Goal: Task Accomplishment & Management: Use online tool/utility

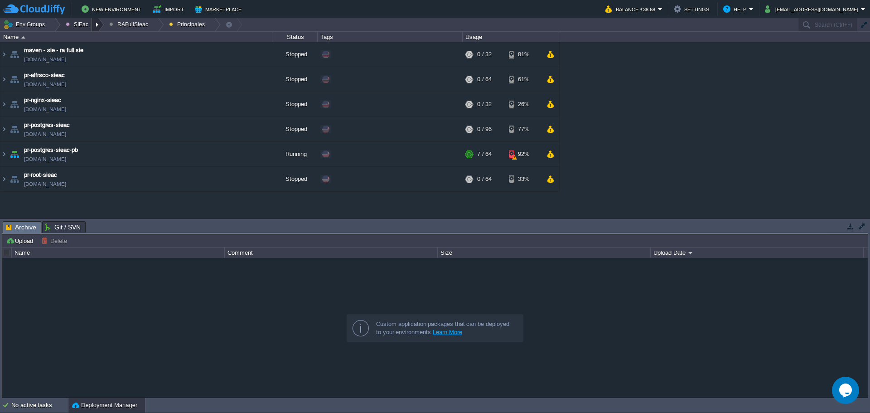
click at [95, 25] on div at bounding box center [98, 24] width 12 height 13
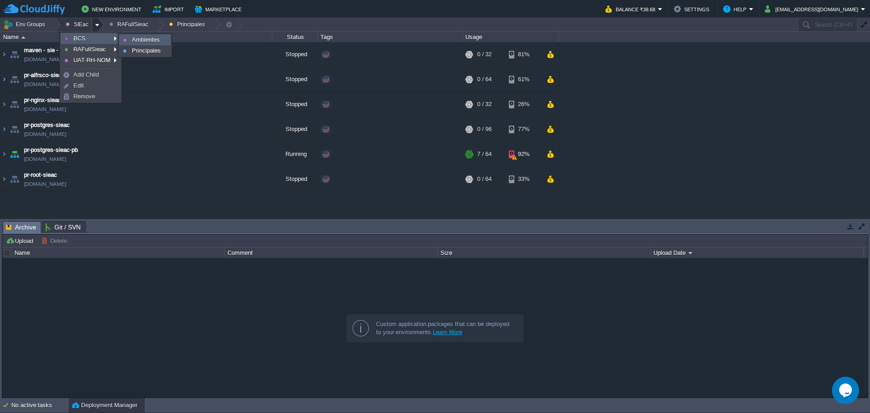
click at [134, 36] on span "Ambientes" at bounding box center [146, 39] width 28 height 7
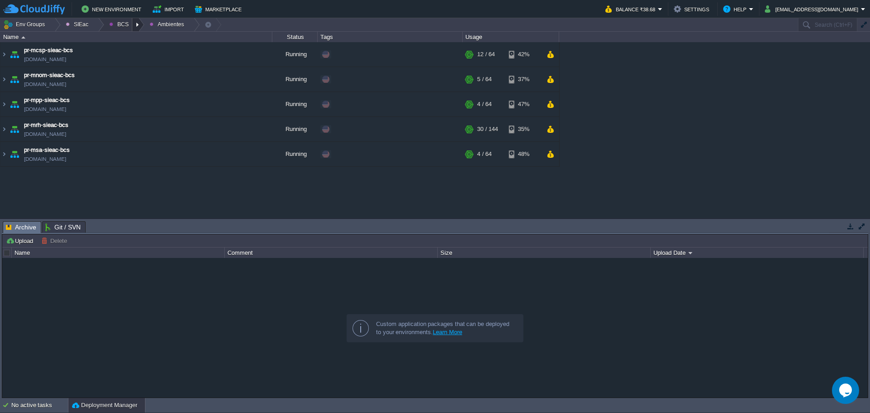
click at [132, 25] on div at bounding box center [138, 24] width 12 height 13
click at [139, 49] on span "Principales" at bounding box center [130, 49] width 29 height 7
click at [53, 24] on div at bounding box center [54, 24] width 12 height 13
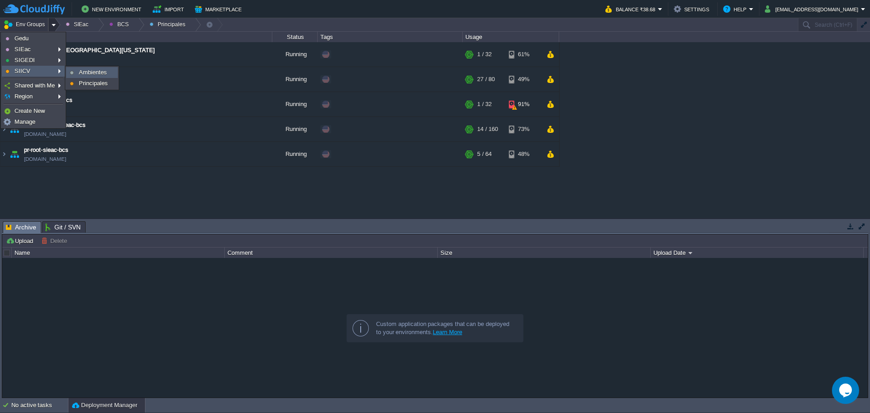
click at [79, 71] on span "Ambientes" at bounding box center [93, 72] width 28 height 7
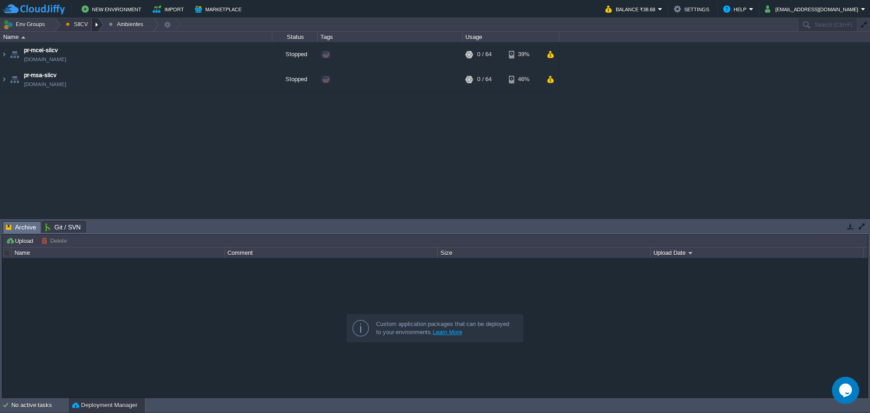
click at [95, 25] on div at bounding box center [97, 24] width 12 height 13
click at [90, 53] on link "Principales" at bounding box center [86, 49] width 51 height 10
click at [98, 27] on div at bounding box center [97, 24] width 12 height 13
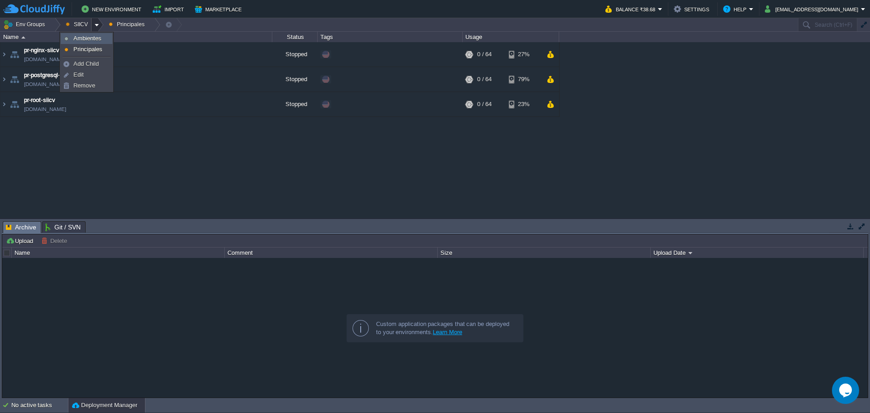
click at [86, 41] on span "Ambientes" at bounding box center [87, 38] width 28 height 7
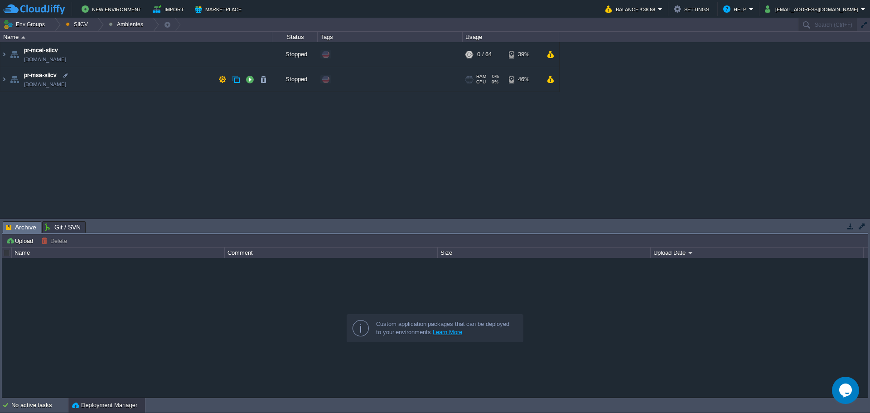
click at [129, 80] on td "pr-msa-siicv [DOMAIN_NAME]" at bounding box center [136, 79] width 272 height 25
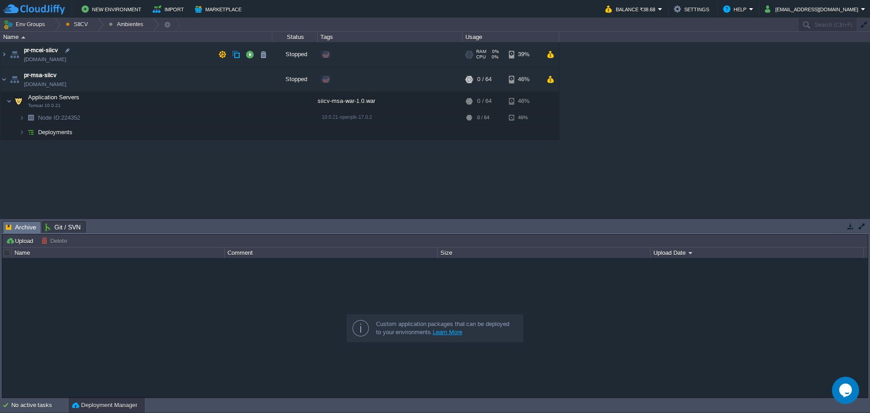
click at [130, 56] on td "pr-mcei-siicv [DOMAIN_NAME]" at bounding box center [136, 54] width 272 height 25
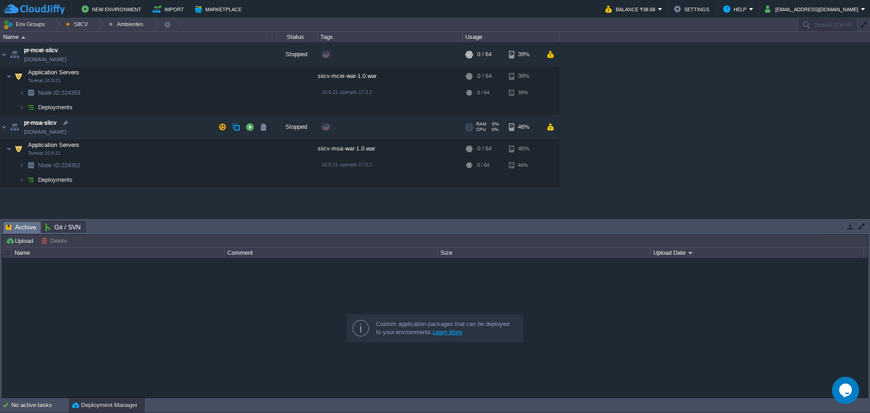
drag, startPoint x: 147, startPoint y: 126, endPoint x: 130, endPoint y: 96, distance: 34.7
click at [147, 125] on td "pr-msa-siicv [DOMAIN_NAME]" at bounding box center [136, 127] width 272 height 25
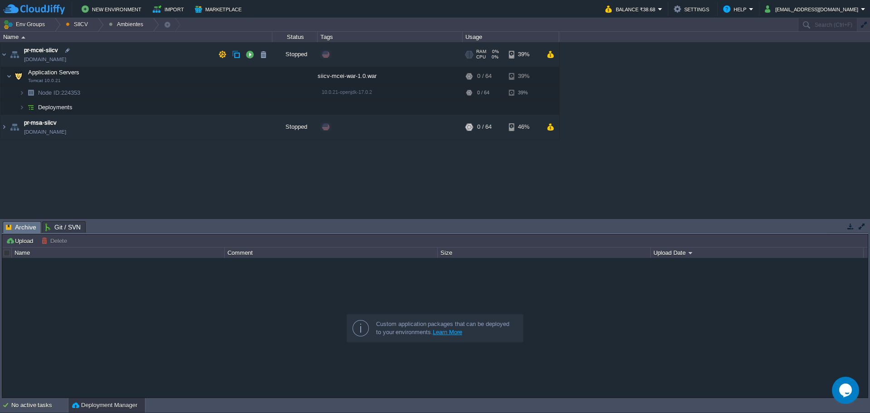
click at [124, 55] on td "pr-mcei-siicv [DOMAIN_NAME]" at bounding box center [136, 54] width 272 height 25
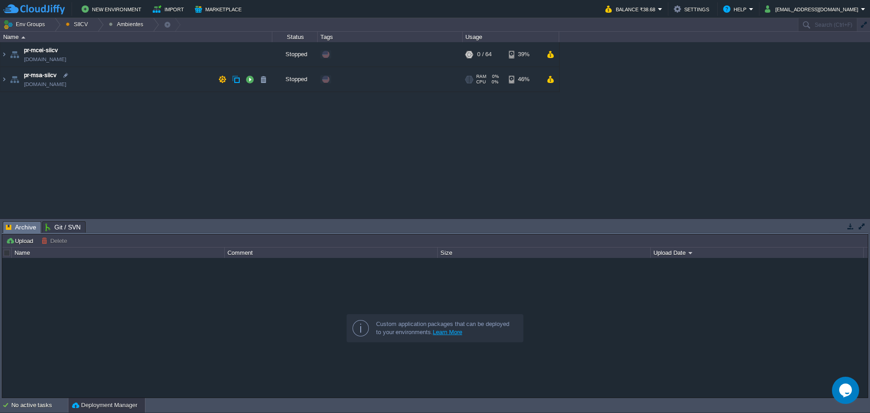
click at [149, 77] on td "pr-msa-siicv [DOMAIN_NAME]" at bounding box center [136, 79] width 272 height 25
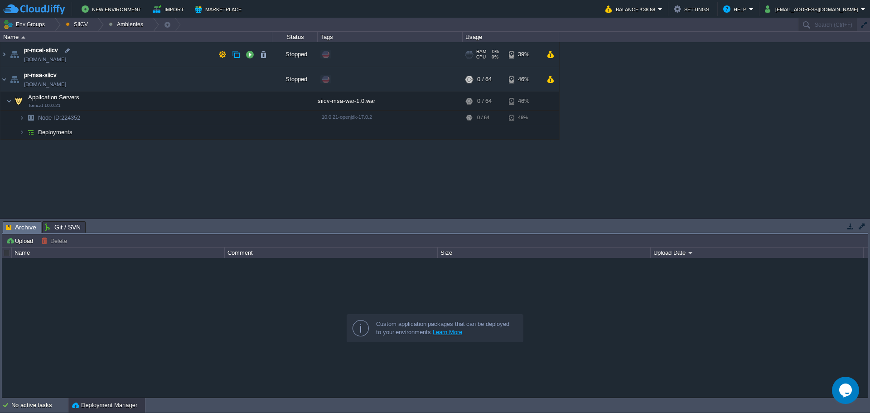
click at [159, 48] on td "pr-mcei-siicv [DOMAIN_NAME]" at bounding box center [136, 54] width 272 height 25
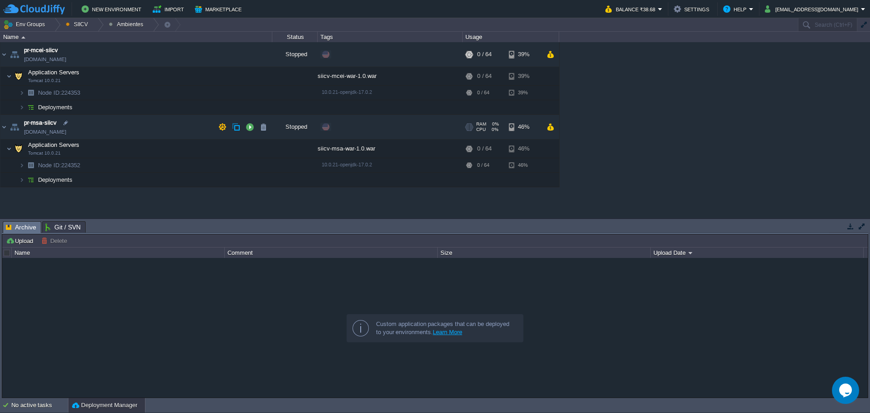
click at [127, 116] on td "pr-msa-siicv [DOMAIN_NAME]" at bounding box center [136, 127] width 272 height 25
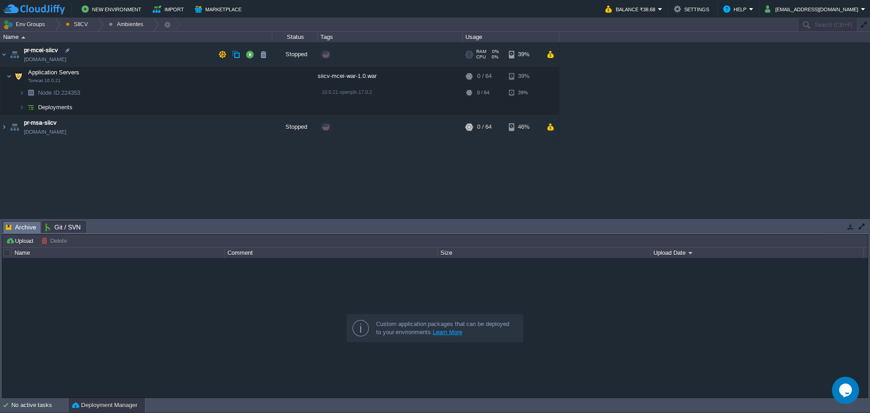
click at [136, 52] on td "pr-mcei-siicv [DOMAIN_NAME]" at bounding box center [136, 54] width 272 height 25
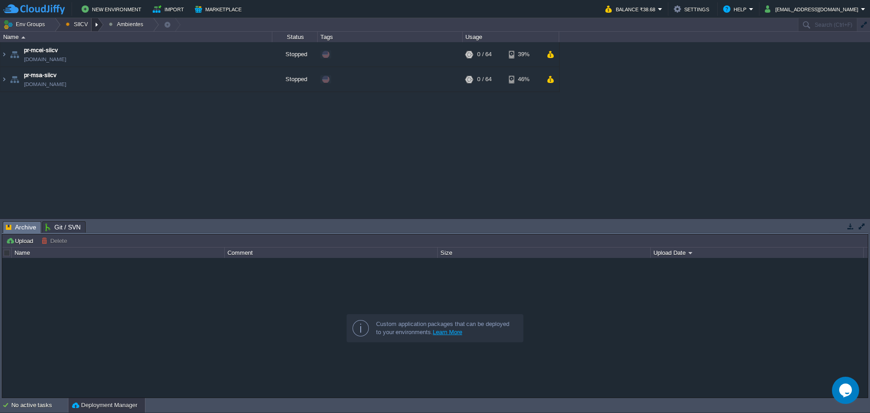
click at [99, 29] on div at bounding box center [97, 24] width 12 height 13
click at [94, 44] on link "Principales" at bounding box center [86, 49] width 51 height 10
click at [250, 80] on button "button" at bounding box center [249, 79] width 8 height 8
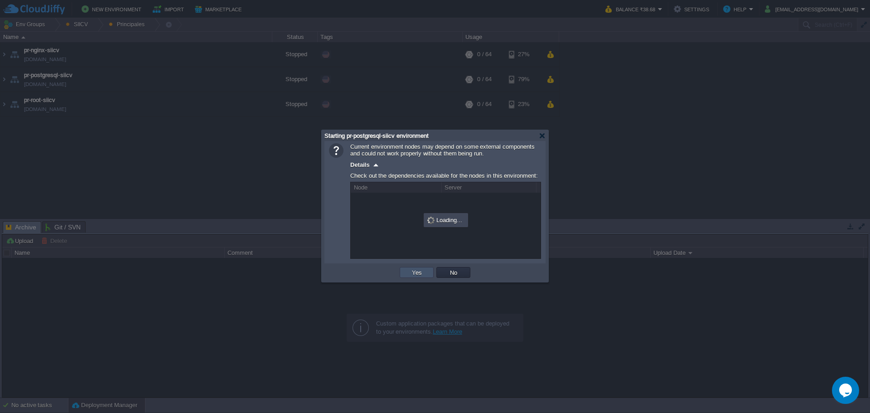
click at [418, 274] on button "Yes" at bounding box center [416, 272] width 15 height 8
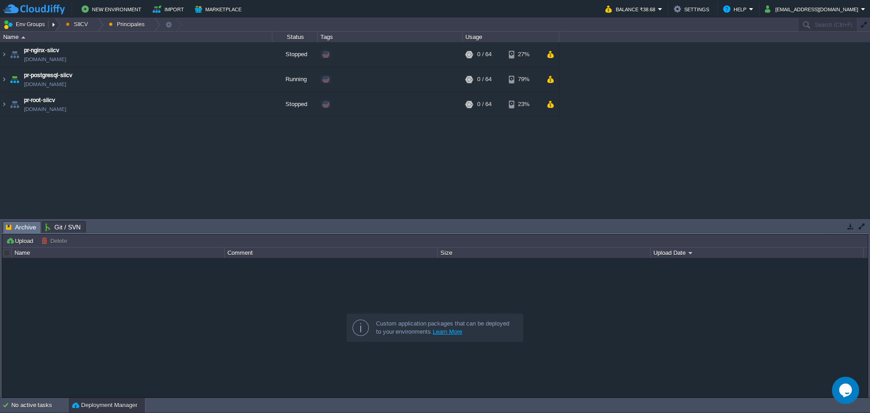
click at [37, 22] on button "Env Groups" at bounding box center [25, 24] width 45 height 13
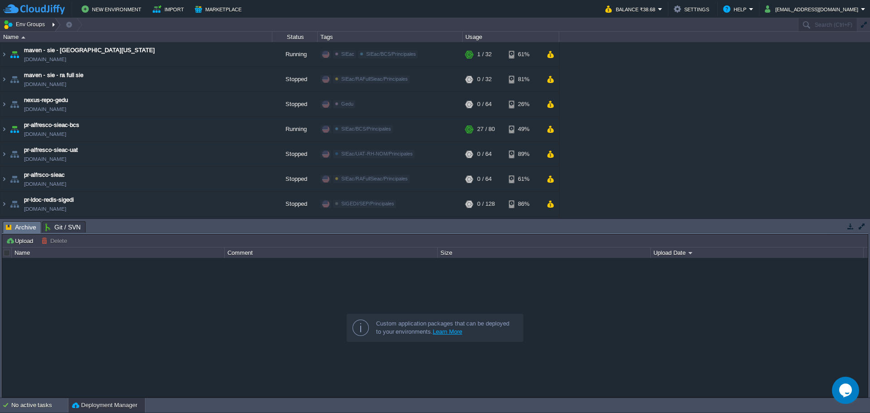
click at [54, 26] on div at bounding box center [54, 24] width 12 height 13
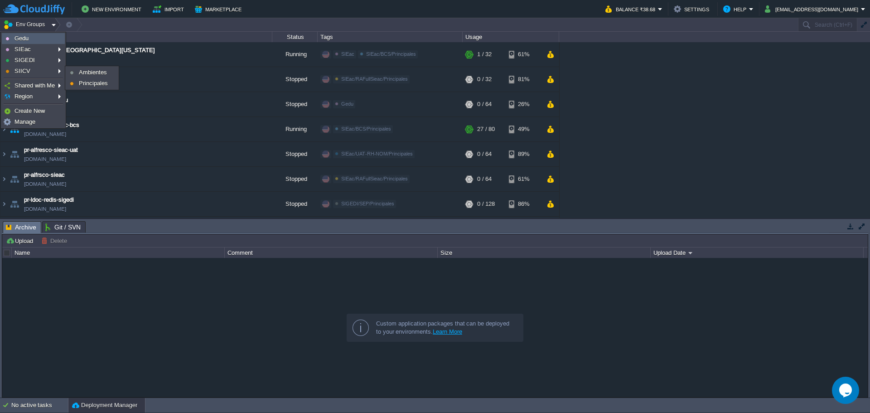
click at [26, 41] on span "Gedu" at bounding box center [21, 38] width 14 height 7
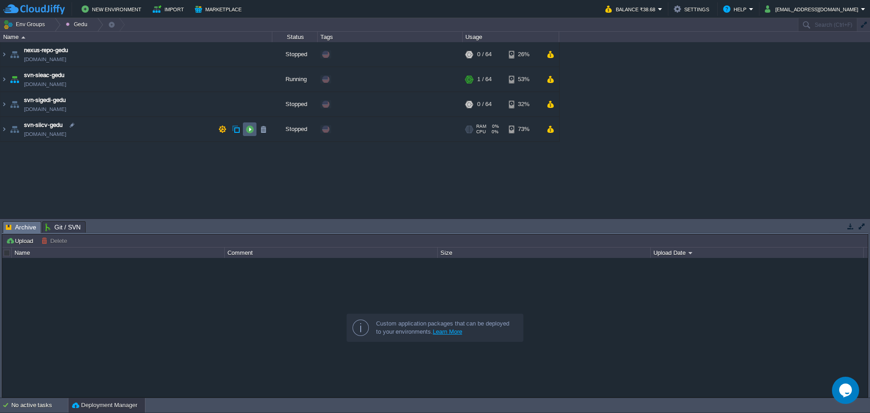
click at [248, 130] on button "button" at bounding box center [249, 129] width 8 height 8
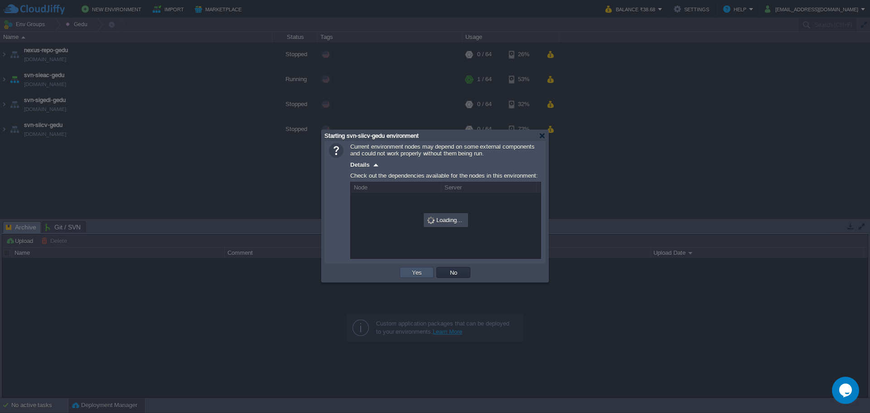
click at [419, 272] on button "Yes" at bounding box center [416, 272] width 15 height 8
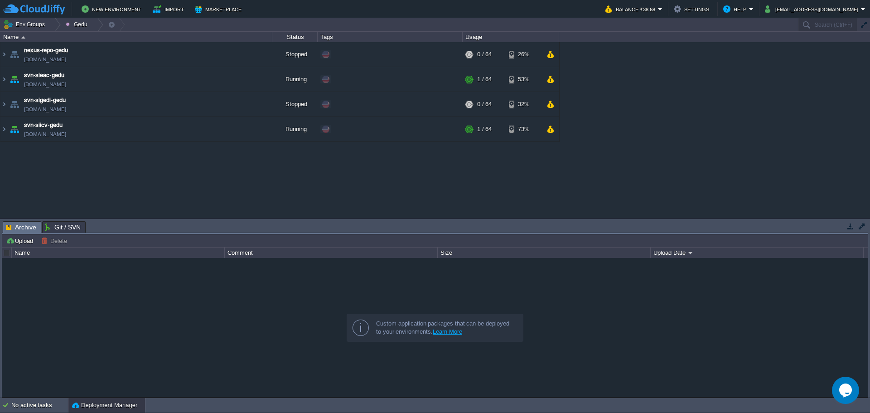
click at [540, 342] on div at bounding box center [434, 327] width 865 height 139
click at [254, 103] on td at bounding box center [250, 104] width 14 height 14
click at [51, 26] on div at bounding box center [54, 24] width 12 height 13
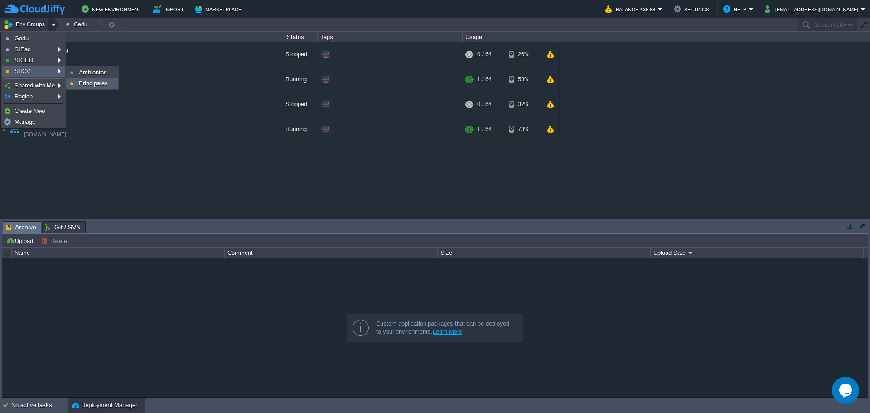
click at [99, 78] on link "Principales" at bounding box center [92, 83] width 51 height 10
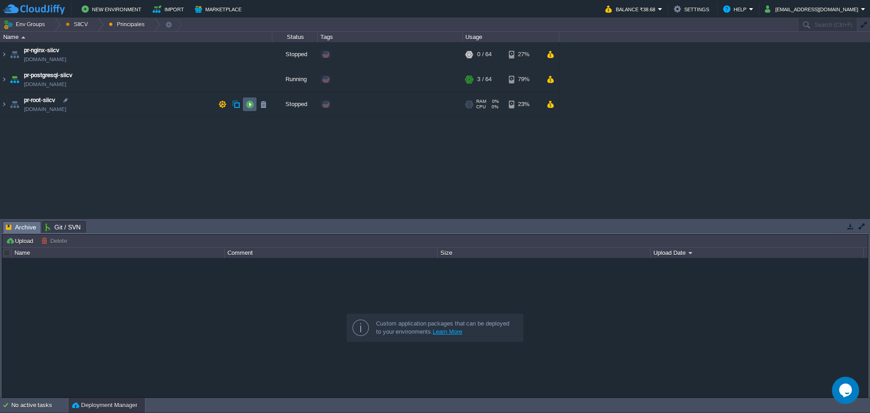
click at [251, 105] on button "button" at bounding box center [249, 104] width 8 height 8
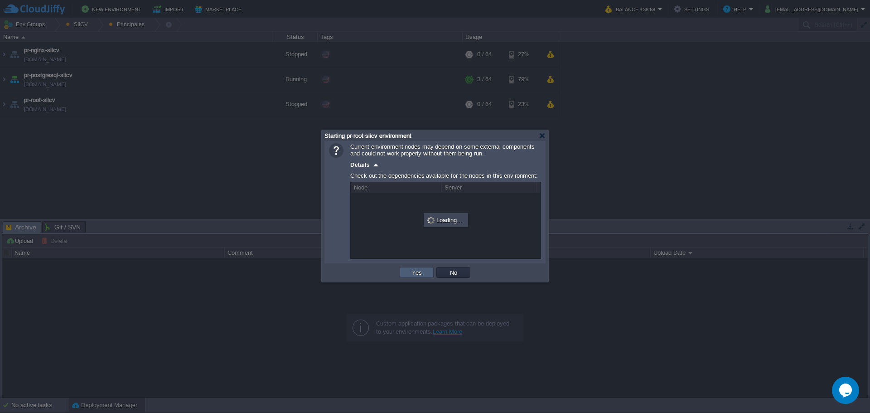
click at [416, 272] on button "Yes" at bounding box center [416, 272] width 15 height 8
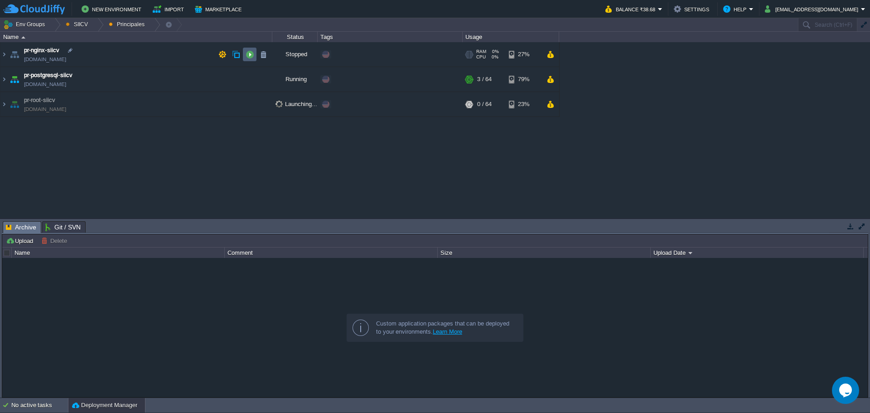
click at [245, 60] on td at bounding box center [250, 55] width 14 height 14
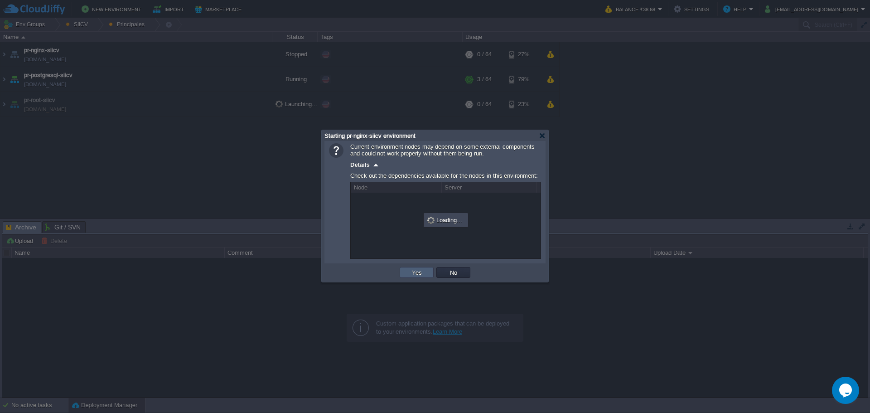
click at [406, 273] on td "Yes" at bounding box center [417, 272] width 34 height 11
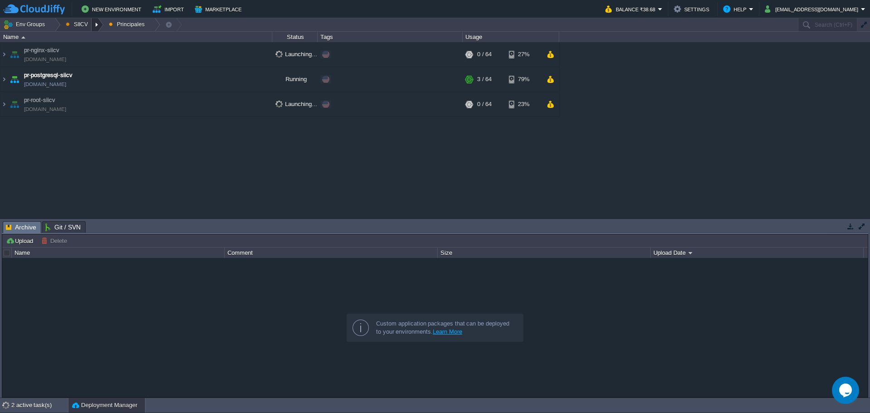
click at [95, 24] on div at bounding box center [97, 24] width 12 height 13
click at [97, 42] on span "Ambientes" at bounding box center [87, 38] width 28 height 7
click at [249, 78] on button "button" at bounding box center [249, 79] width 8 height 8
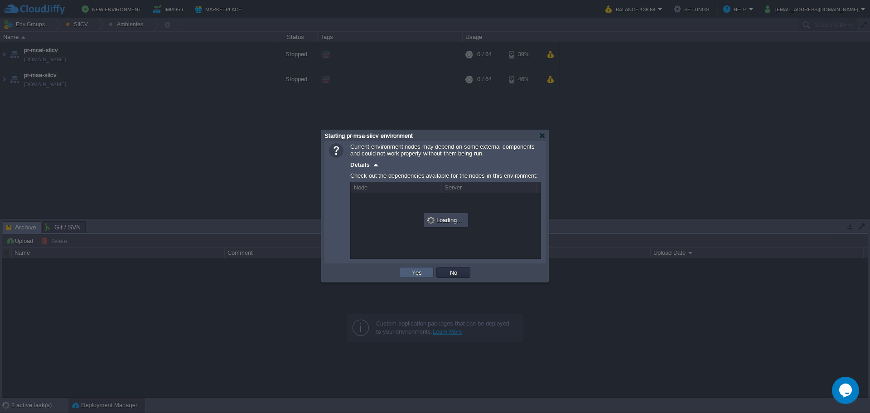
click at [408, 274] on td "Yes" at bounding box center [417, 272] width 34 height 11
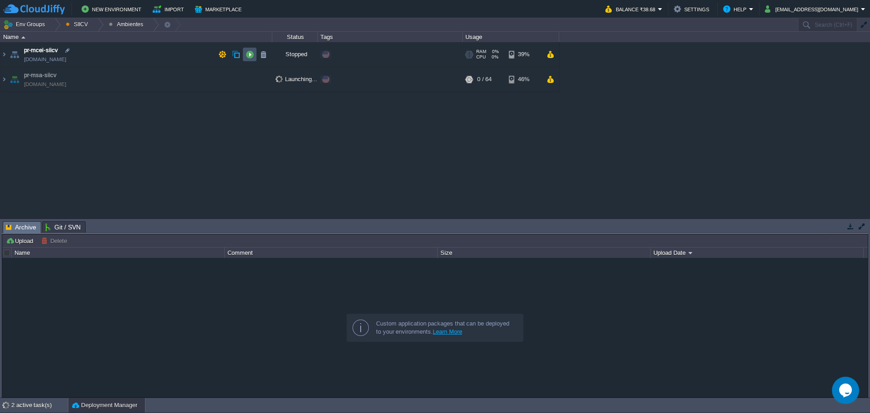
click at [251, 51] on button "button" at bounding box center [249, 54] width 8 height 8
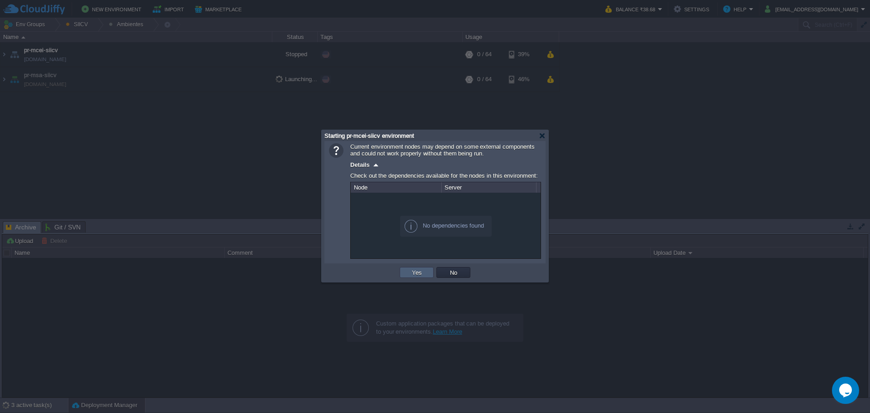
click at [421, 269] on td "Yes" at bounding box center [417, 272] width 34 height 11
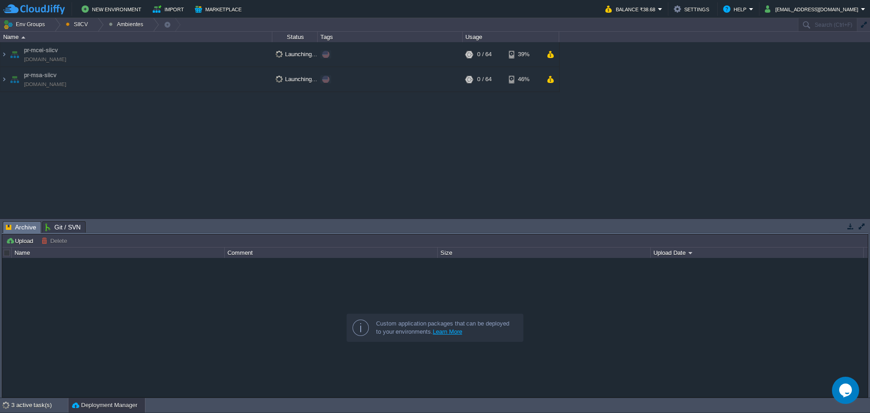
click at [600, 157] on div "maven - sie - [GEOGRAPHIC_DATA][US_STATE] [DOMAIN_NAME] Running SIEac SIEac/BCS…" at bounding box center [435, 130] width 870 height 176
click at [0, 350] on div "Tasks Activity Log Archive Git / SVN Upload Delete Deploy to ... Custom applica…" at bounding box center [435, 308] width 870 height 178
click at [616, 143] on div "maven - sie - [GEOGRAPHIC_DATA][US_STATE] [DOMAIN_NAME] Running SIEac SIEac/BCS…" at bounding box center [435, 130] width 870 height 176
click at [631, 166] on div "maven - sie - [GEOGRAPHIC_DATA][US_STATE] [DOMAIN_NAME] Running SIEac SIEac/BCS…" at bounding box center [435, 130] width 870 height 176
click at [245, 82] on td at bounding box center [250, 79] width 14 height 14
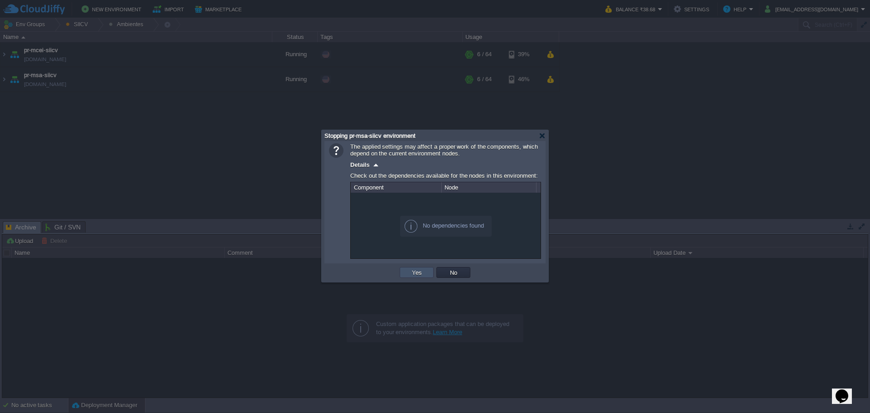
click at [409, 274] on button "Yes" at bounding box center [416, 272] width 15 height 8
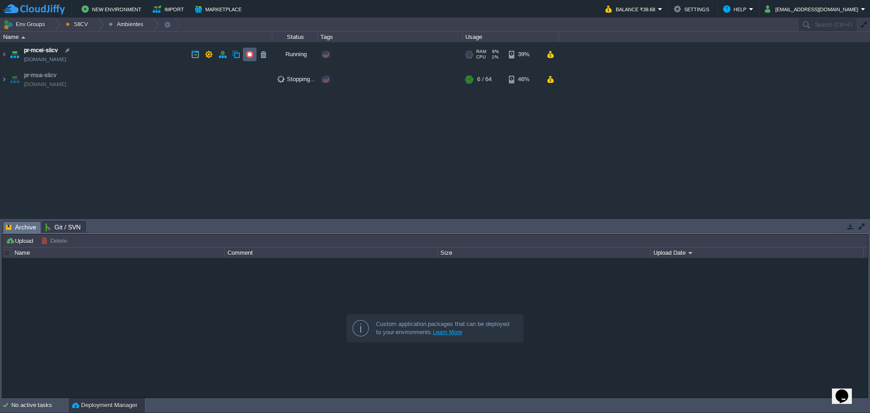
click at [250, 57] on button "button" at bounding box center [249, 54] width 8 height 8
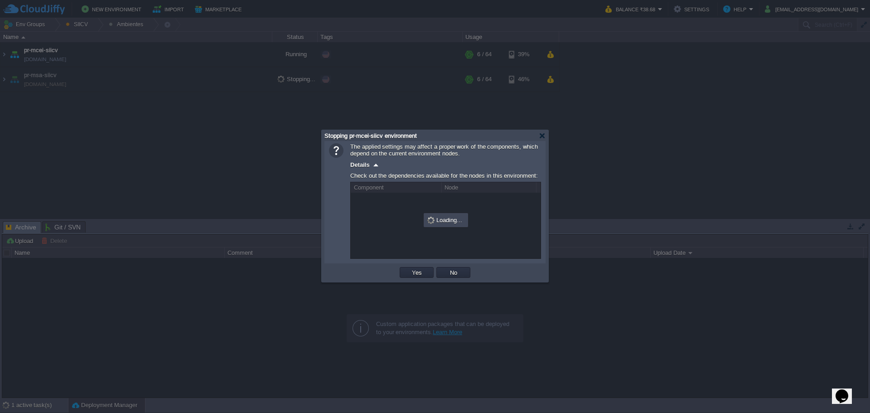
click at [413, 268] on td "Yes" at bounding box center [416, 272] width 37 height 14
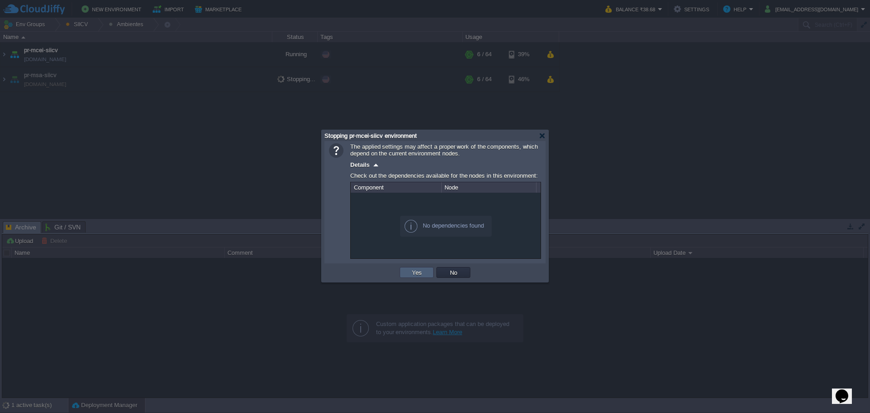
click at [405, 274] on td "Yes" at bounding box center [417, 272] width 34 height 11
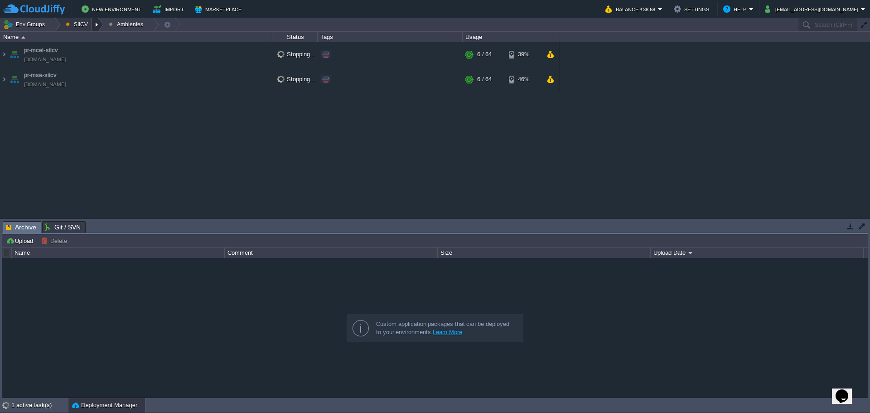
click at [94, 28] on div at bounding box center [97, 24] width 12 height 13
click at [91, 53] on link "Principales" at bounding box center [86, 49] width 51 height 10
click at [96, 23] on div at bounding box center [97, 24] width 12 height 13
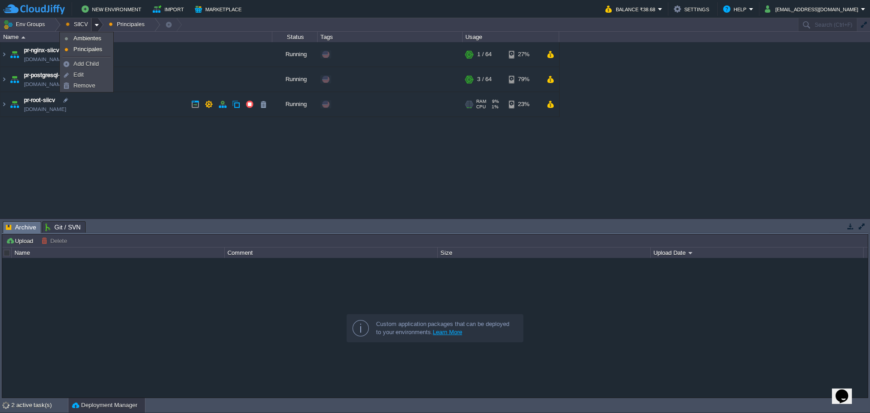
click at [121, 187] on div "maven - sie - [GEOGRAPHIC_DATA][US_STATE] [DOMAIN_NAME] Running SIEac SIEac/BCS…" at bounding box center [435, 130] width 870 height 176
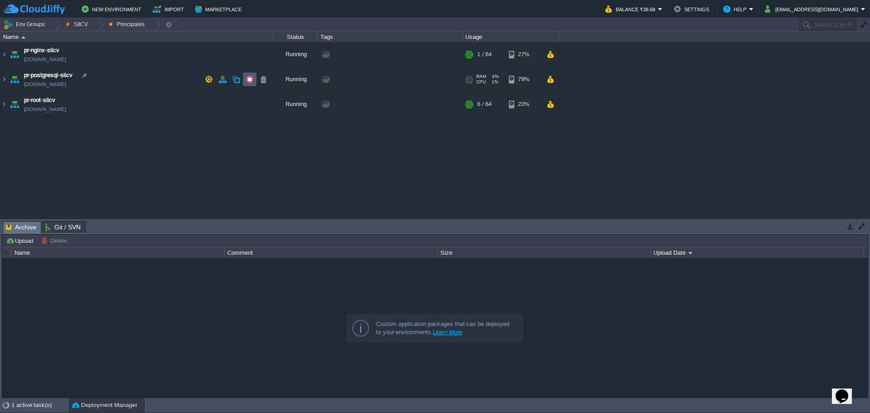
drag, startPoint x: 246, startPoint y: 76, endPoint x: 210, endPoint y: 97, distance: 42.0
click at [246, 76] on button "button" at bounding box center [249, 79] width 8 height 8
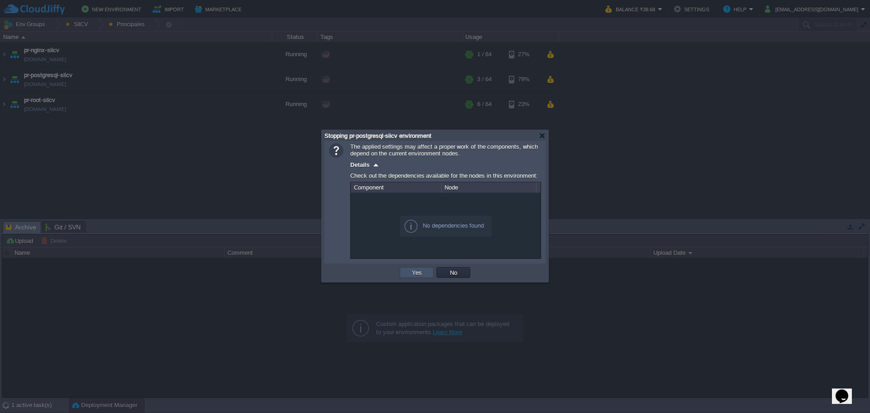
click at [416, 270] on button "Yes" at bounding box center [416, 272] width 15 height 8
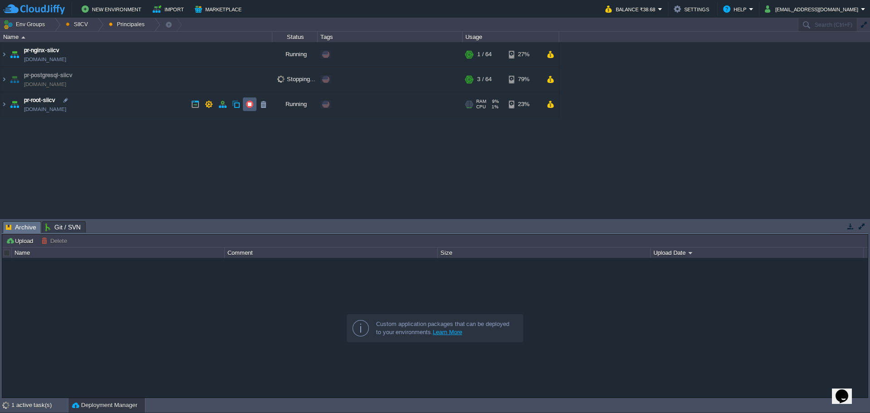
click at [248, 107] on button "button" at bounding box center [249, 104] width 8 height 8
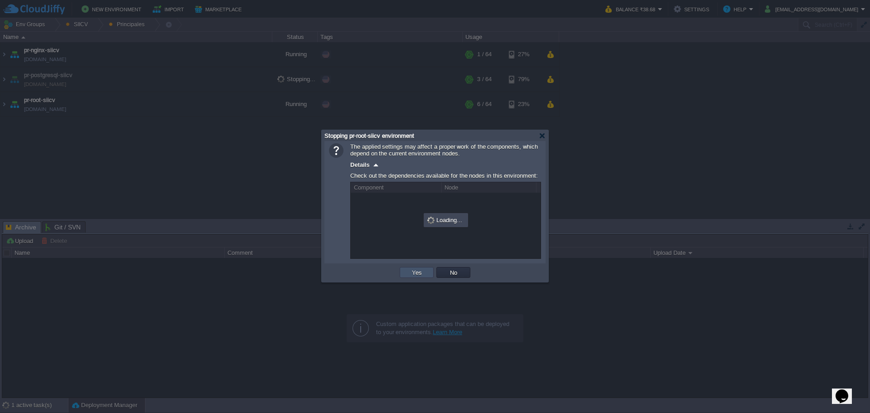
click at [410, 272] on button "Yes" at bounding box center [416, 272] width 15 height 8
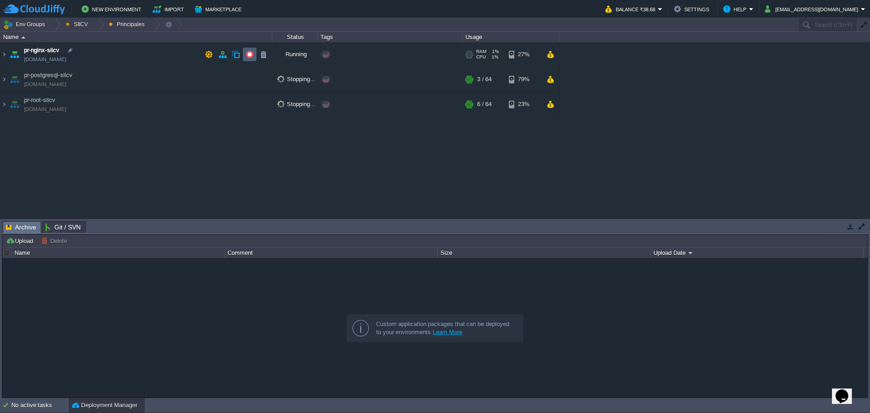
click at [249, 53] on button "button" at bounding box center [249, 54] width 8 height 8
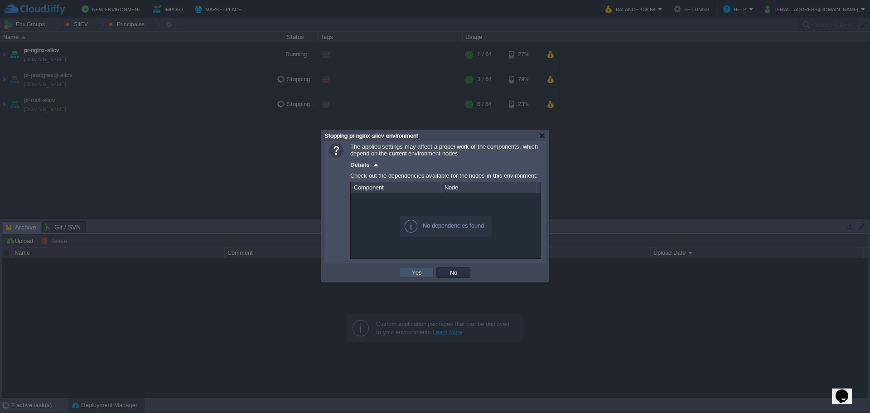
click at [410, 276] on button "Yes" at bounding box center [416, 272] width 15 height 8
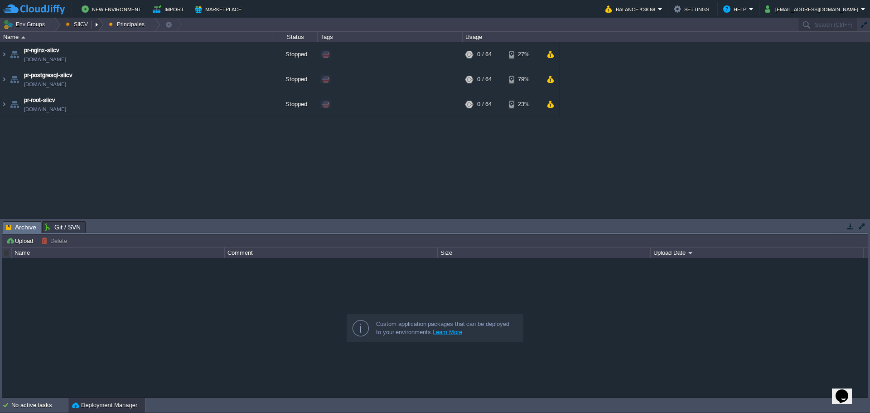
click at [81, 25] on button "SIICV" at bounding box center [78, 24] width 25 height 13
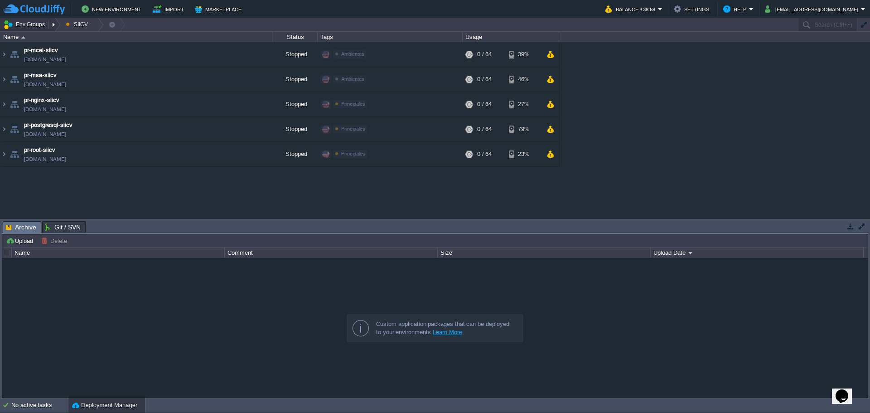
click at [19, 25] on button "Env Groups" at bounding box center [25, 24] width 45 height 13
